Goal: Check status: Check status

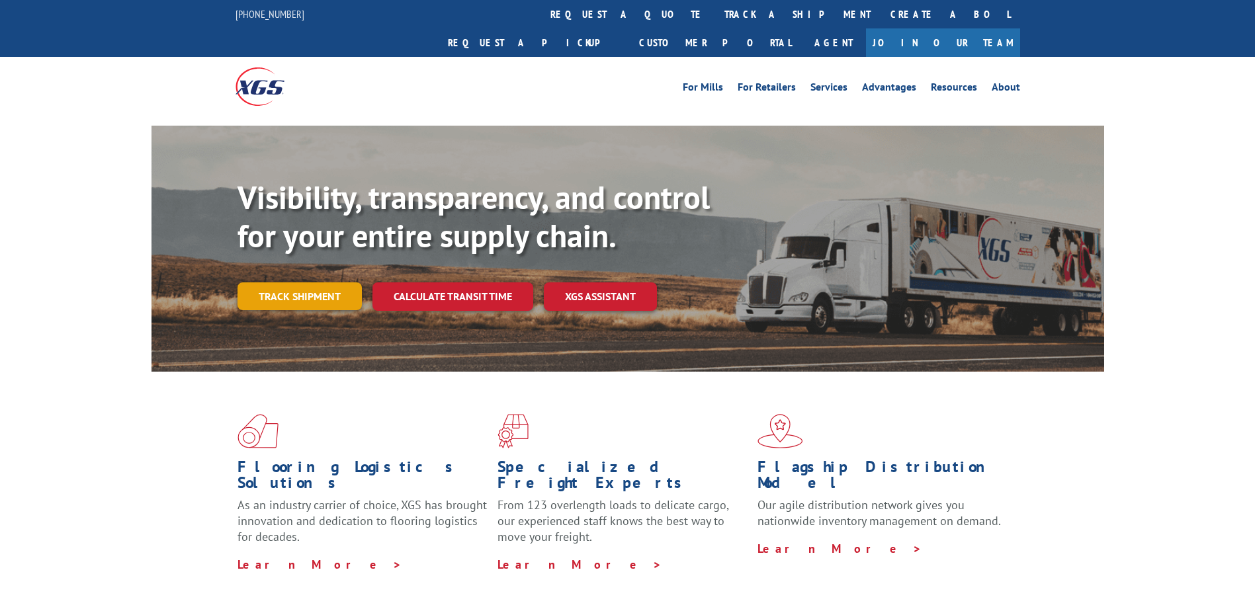
click at [319, 282] on link "Track shipment" at bounding box center [299, 296] width 124 height 28
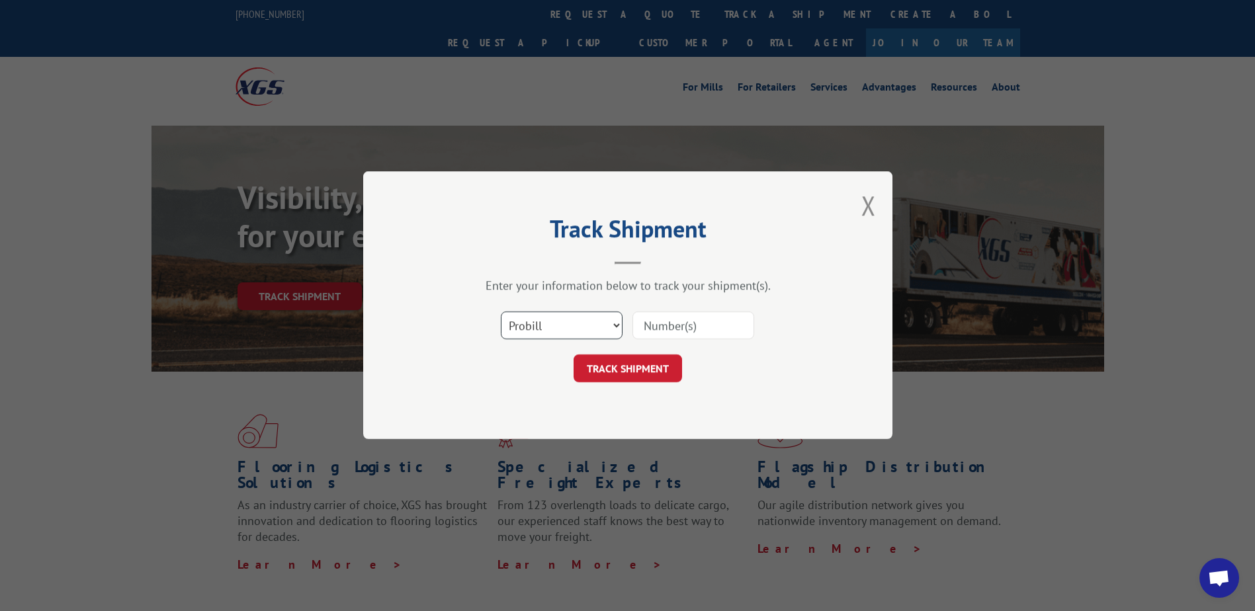
click at [555, 324] on select "Select category... Probill BOL PO" at bounding box center [562, 326] width 122 height 28
select select "bol"
click at [501, 312] on select "Select category... Probill BOL PO" at bounding box center [562, 326] width 122 height 28
click at [679, 328] on input at bounding box center [693, 326] width 122 height 28
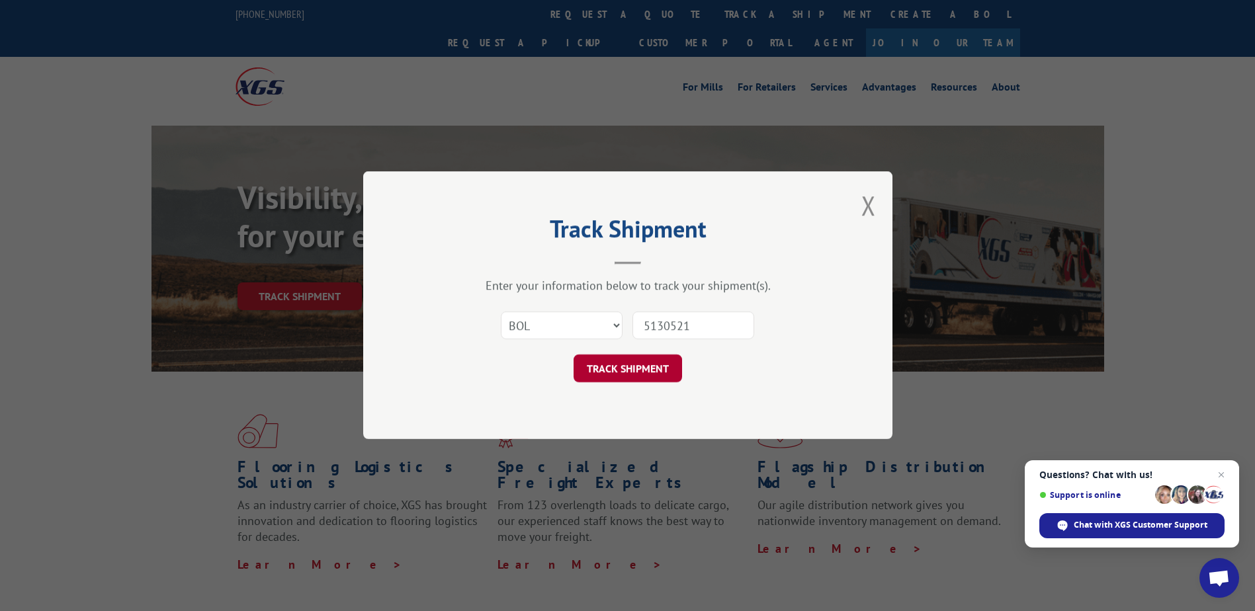
type input "5130521"
click at [638, 374] on button "TRACK SHIPMENT" at bounding box center [627, 369] width 108 height 28
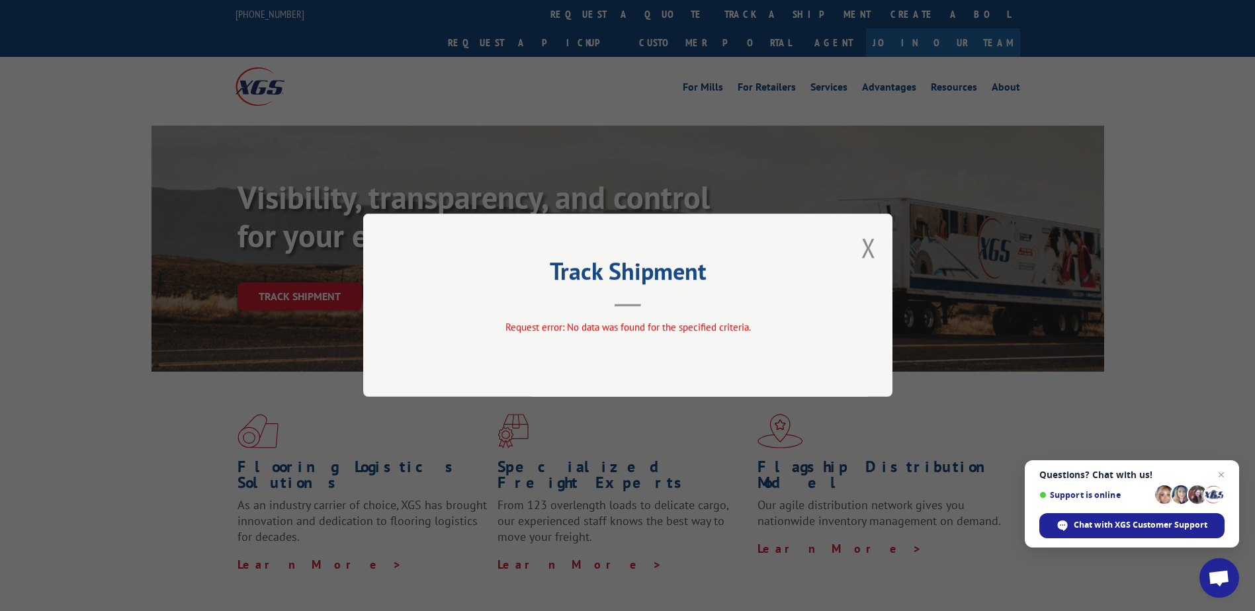
click at [869, 244] on button "Close modal" at bounding box center [868, 247] width 15 height 35
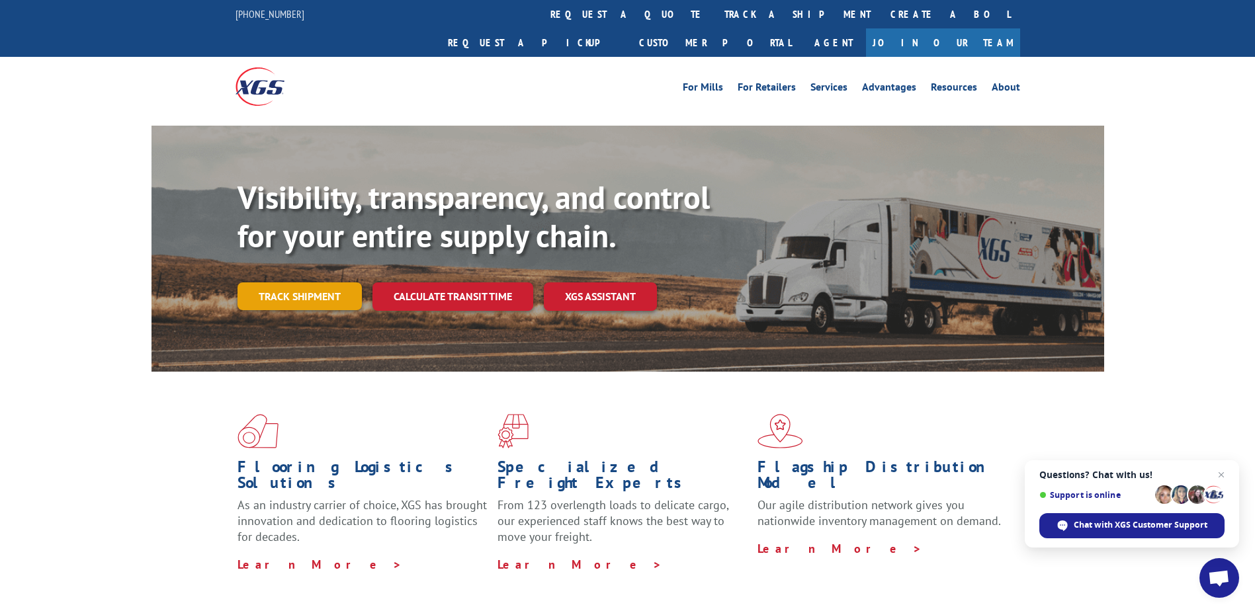
click at [342, 282] on link "Track shipment" at bounding box center [299, 296] width 124 height 28
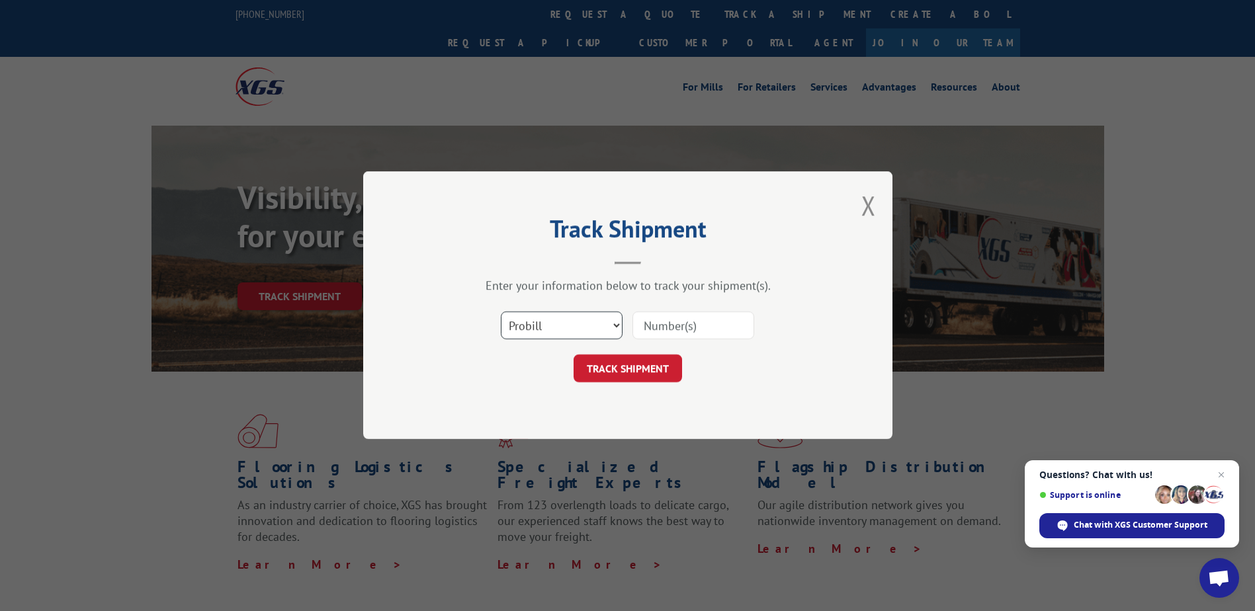
drag, startPoint x: 579, startPoint y: 330, endPoint x: 555, endPoint y: 339, distance: 25.9
click at [579, 330] on select "Select category... Probill BOL PO" at bounding box center [562, 326] width 122 height 28
select select "bol"
click at [501, 312] on select "Select category... Probill BOL PO" at bounding box center [562, 326] width 122 height 28
click at [704, 331] on input at bounding box center [693, 326] width 122 height 28
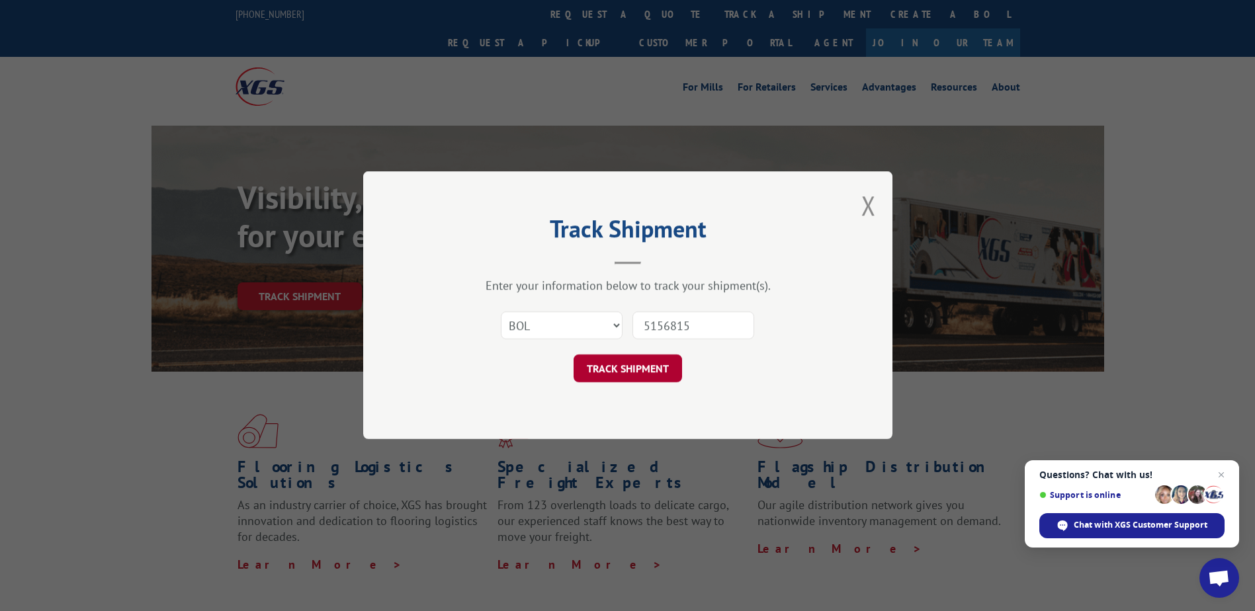
type input "5156815"
click at [598, 370] on button "TRACK SHIPMENT" at bounding box center [627, 369] width 108 height 28
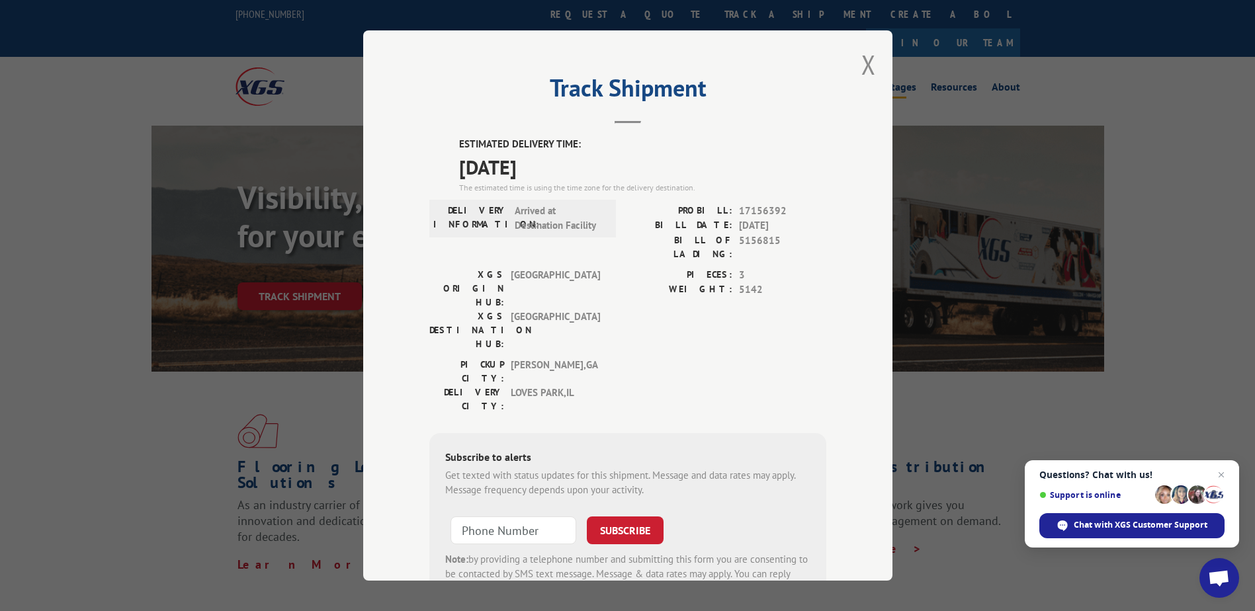
click at [864, 55] on button "Close modal" at bounding box center [868, 64] width 15 height 35
